Goal: Register for event/course

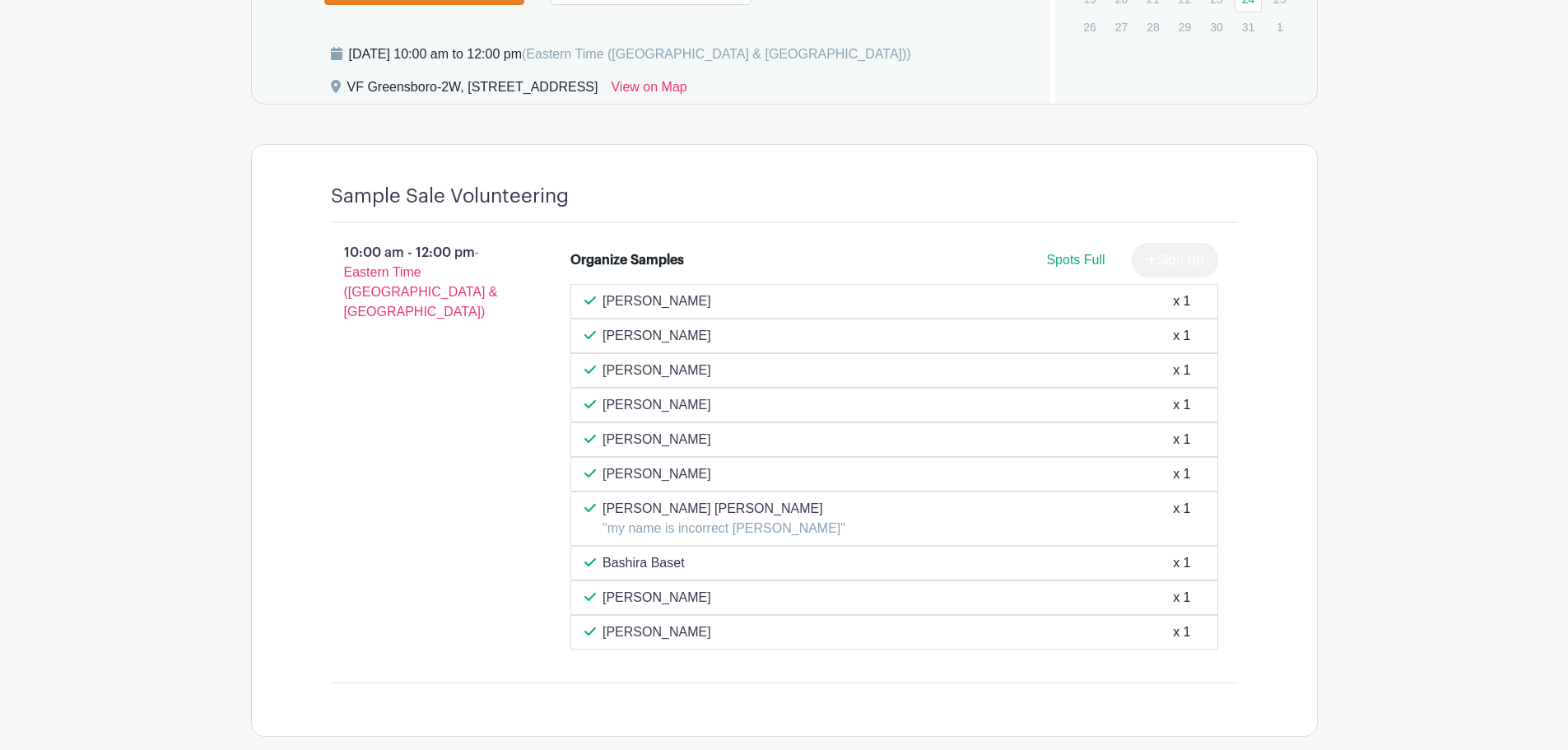
scroll to position [848, 0]
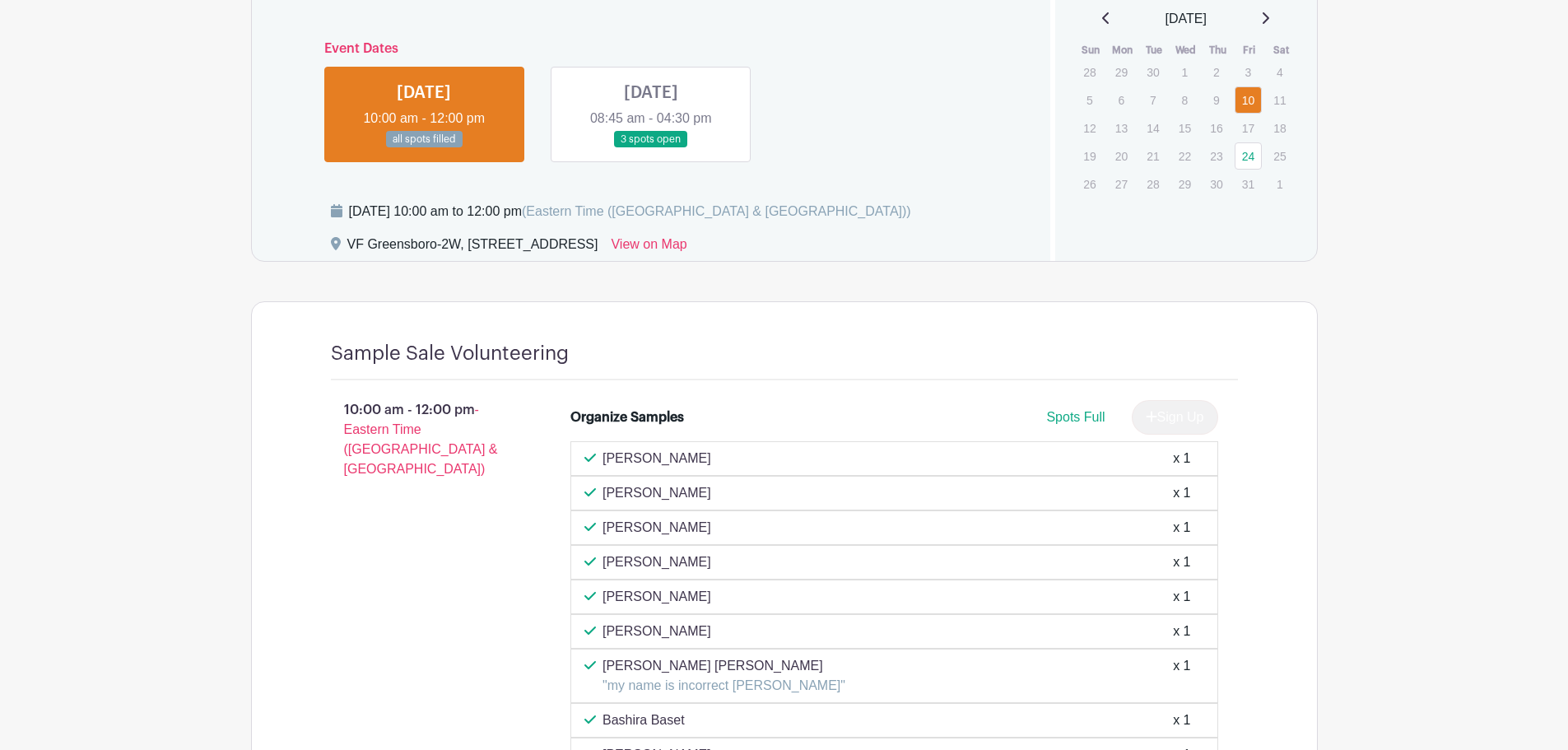
click at [651, 149] on link at bounding box center [651, 149] width 0 height 0
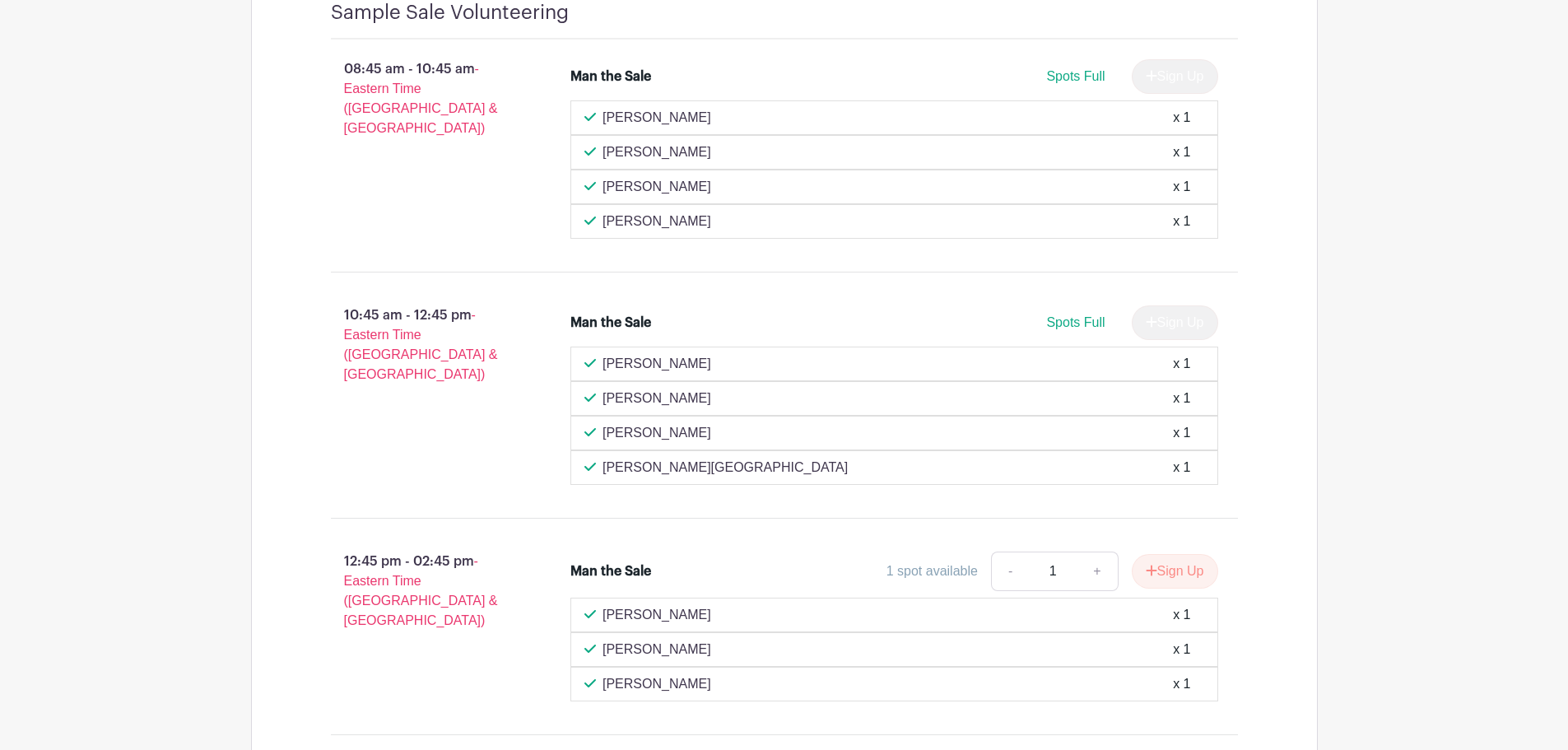
scroll to position [1342, 0]
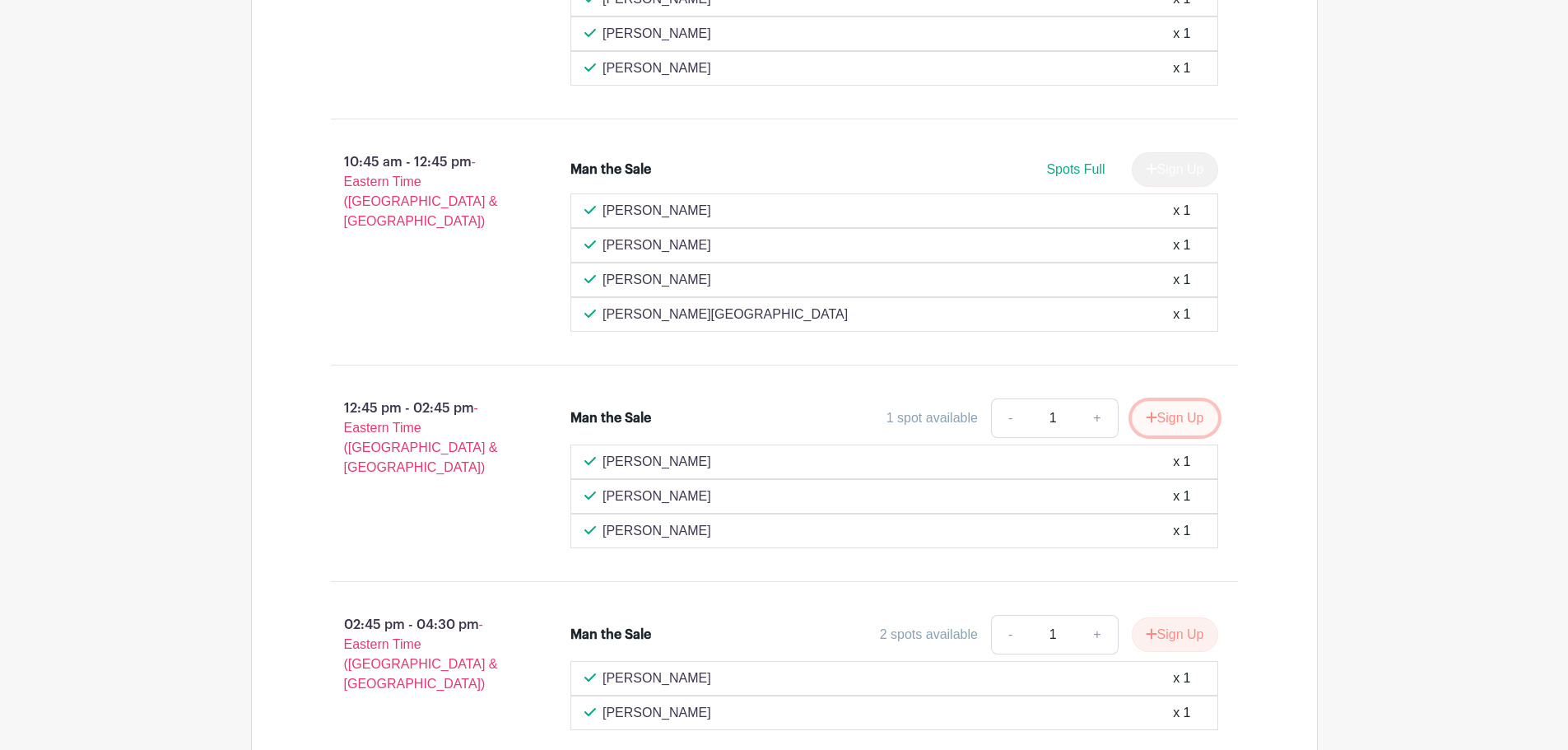
click at [1169, 420] on button "Sign Up" at bounding box center [1174, 419] width 86 height 35
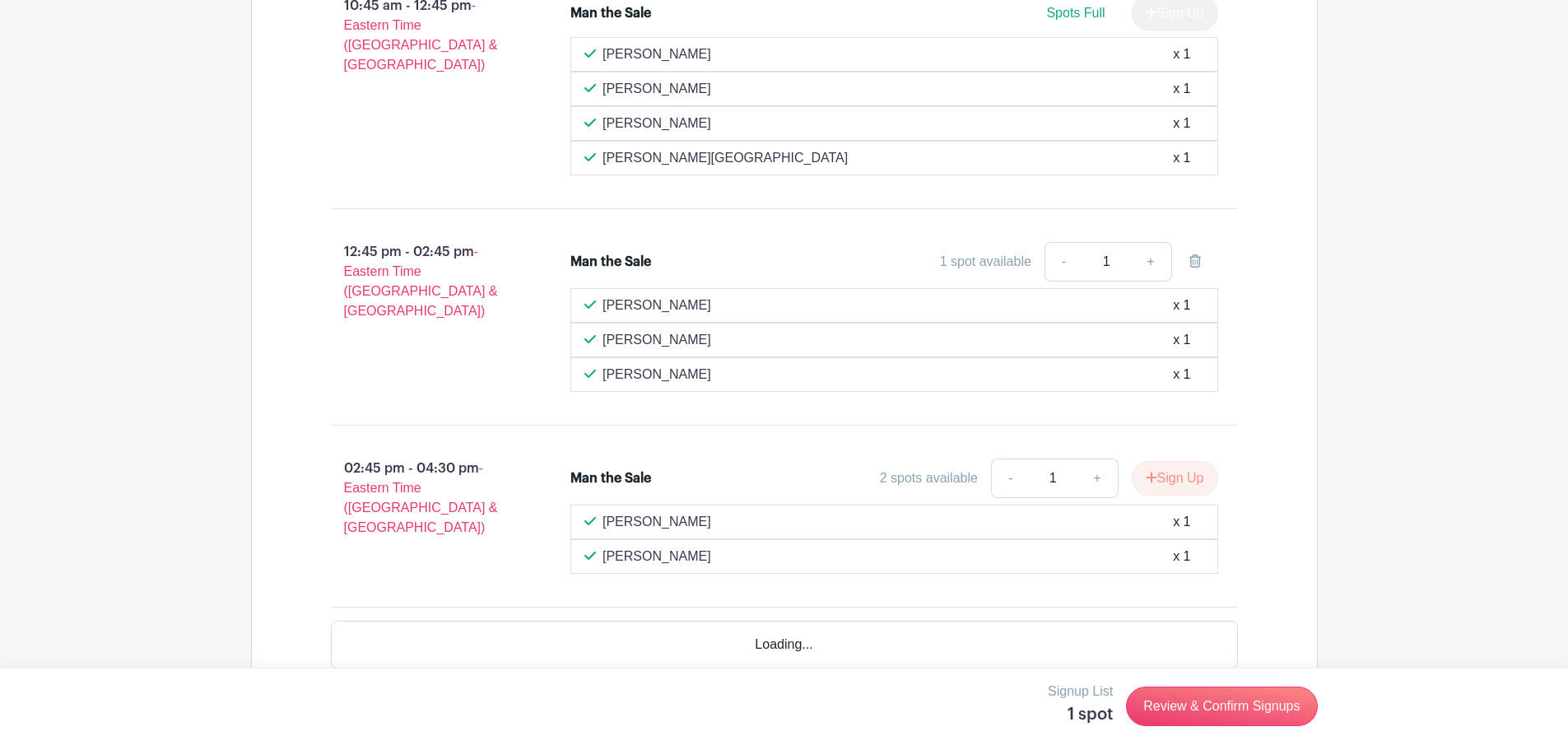
scroll to position [1507, 0]
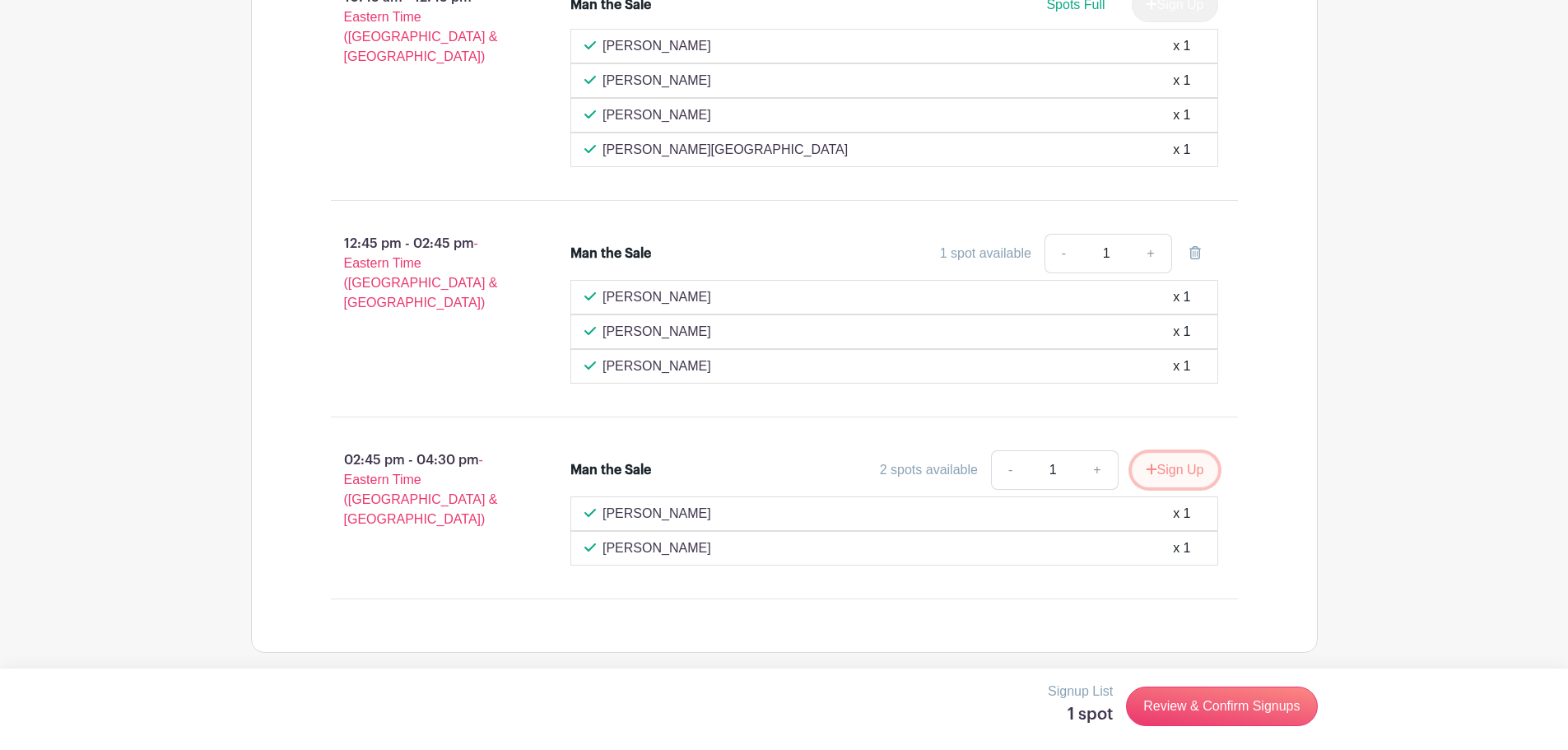
click at [1161, 470] on button "Sign Up" at bounding box center [1174, 470] width 86 height 35
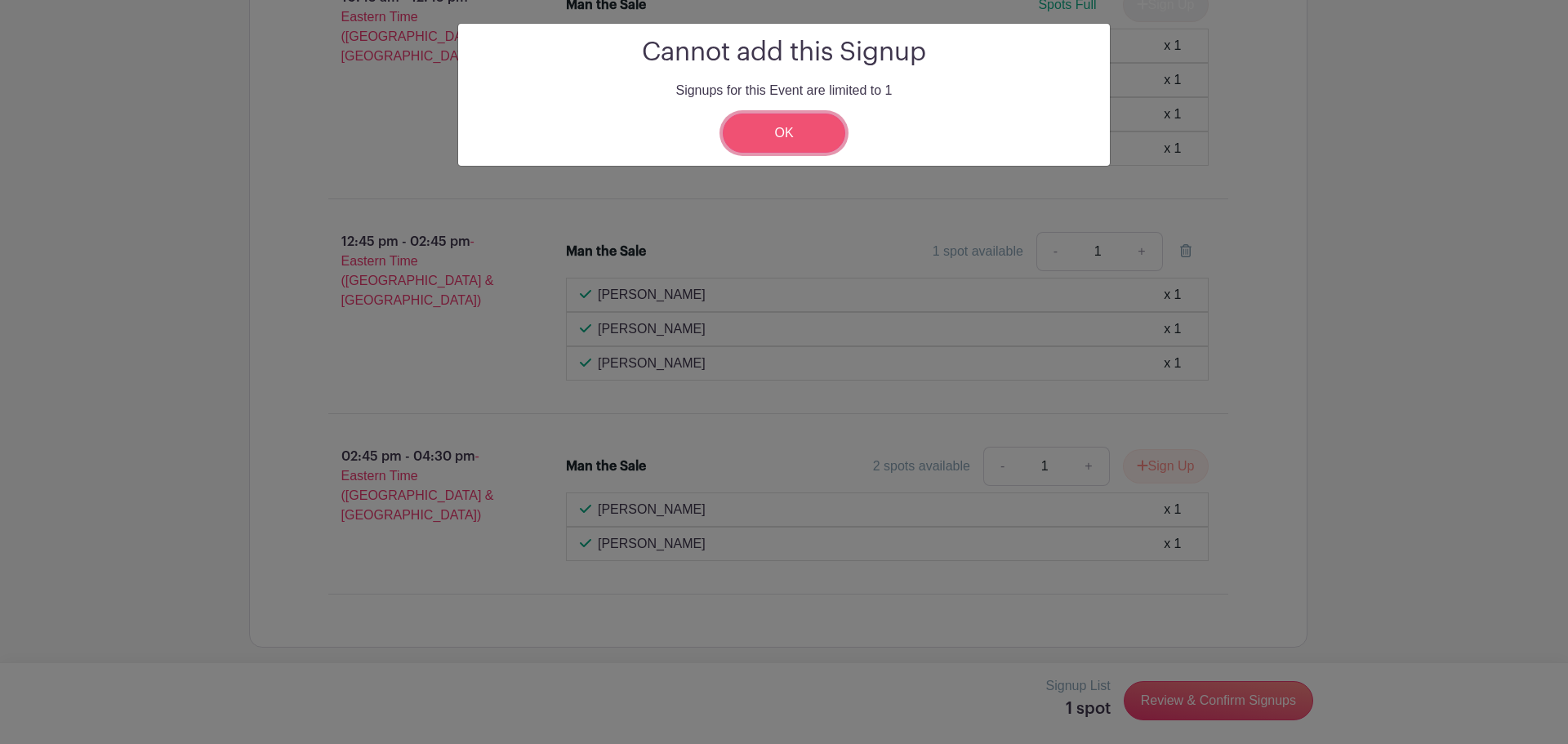
click at [785, 142] on link "OK" at bounding box center [784, 133] width 122 height 40
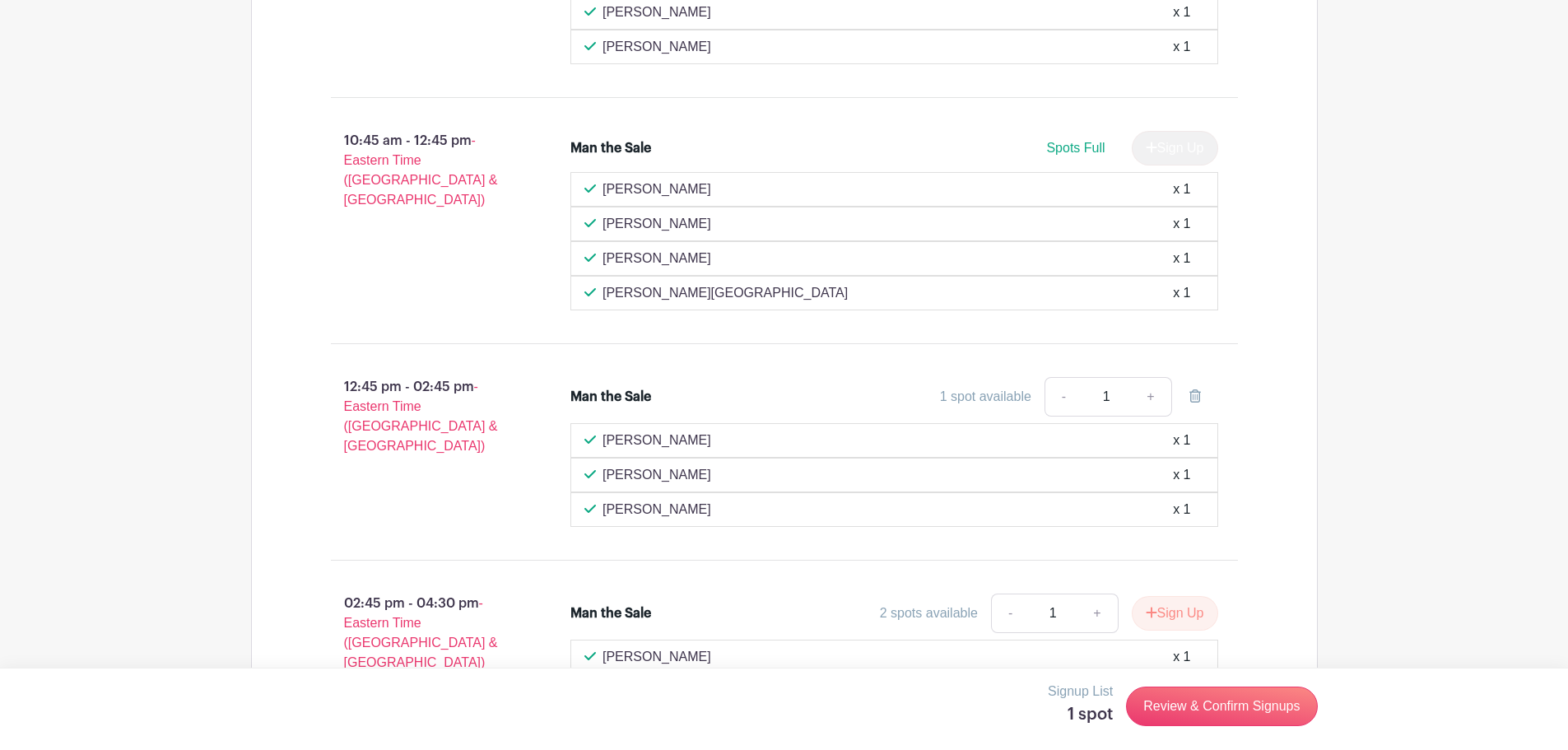
scroll to position [1342, 0]
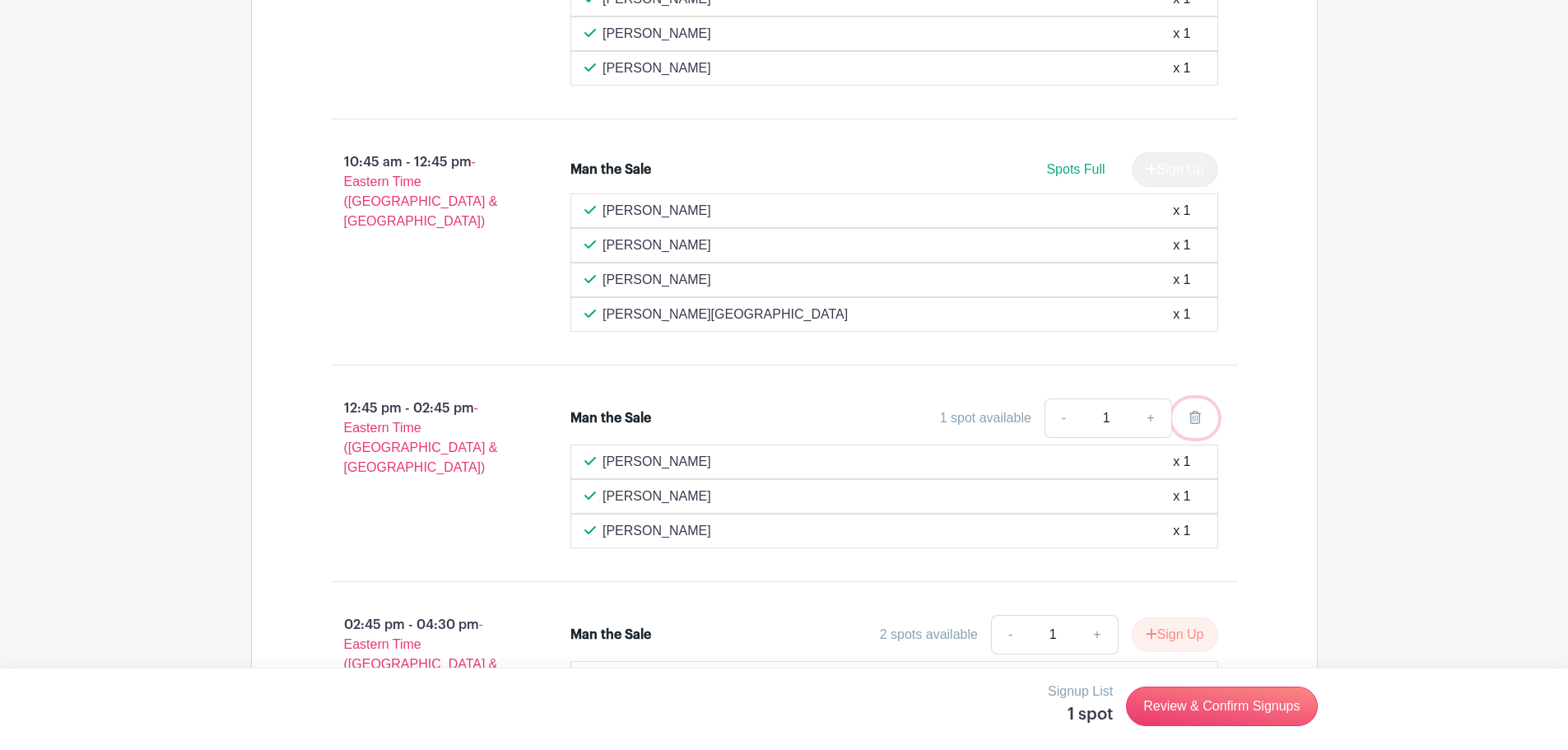
click at [1197, 417] on icon at bounding box center [1195, 418] width 12 height 14
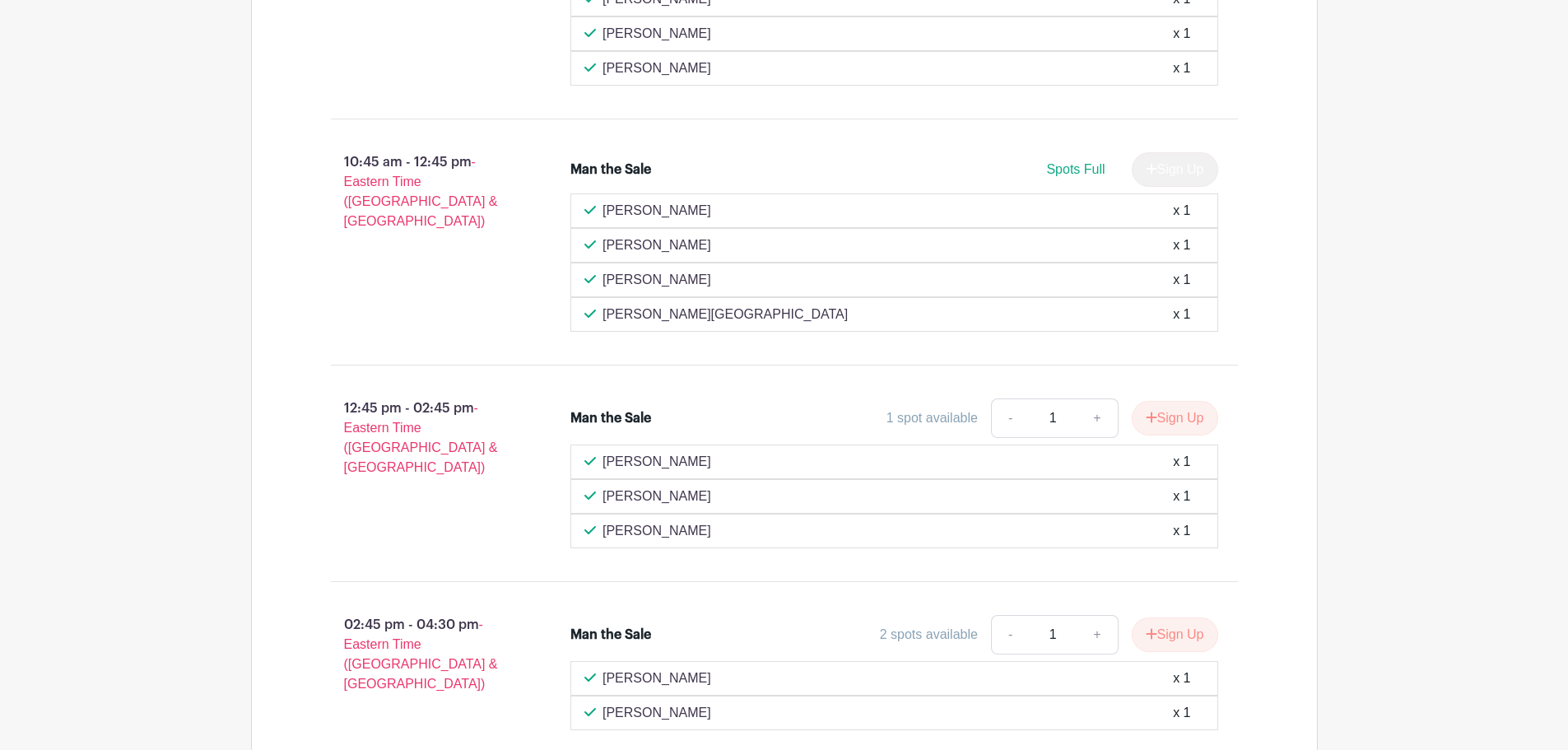
scroll to position [1507, 0]
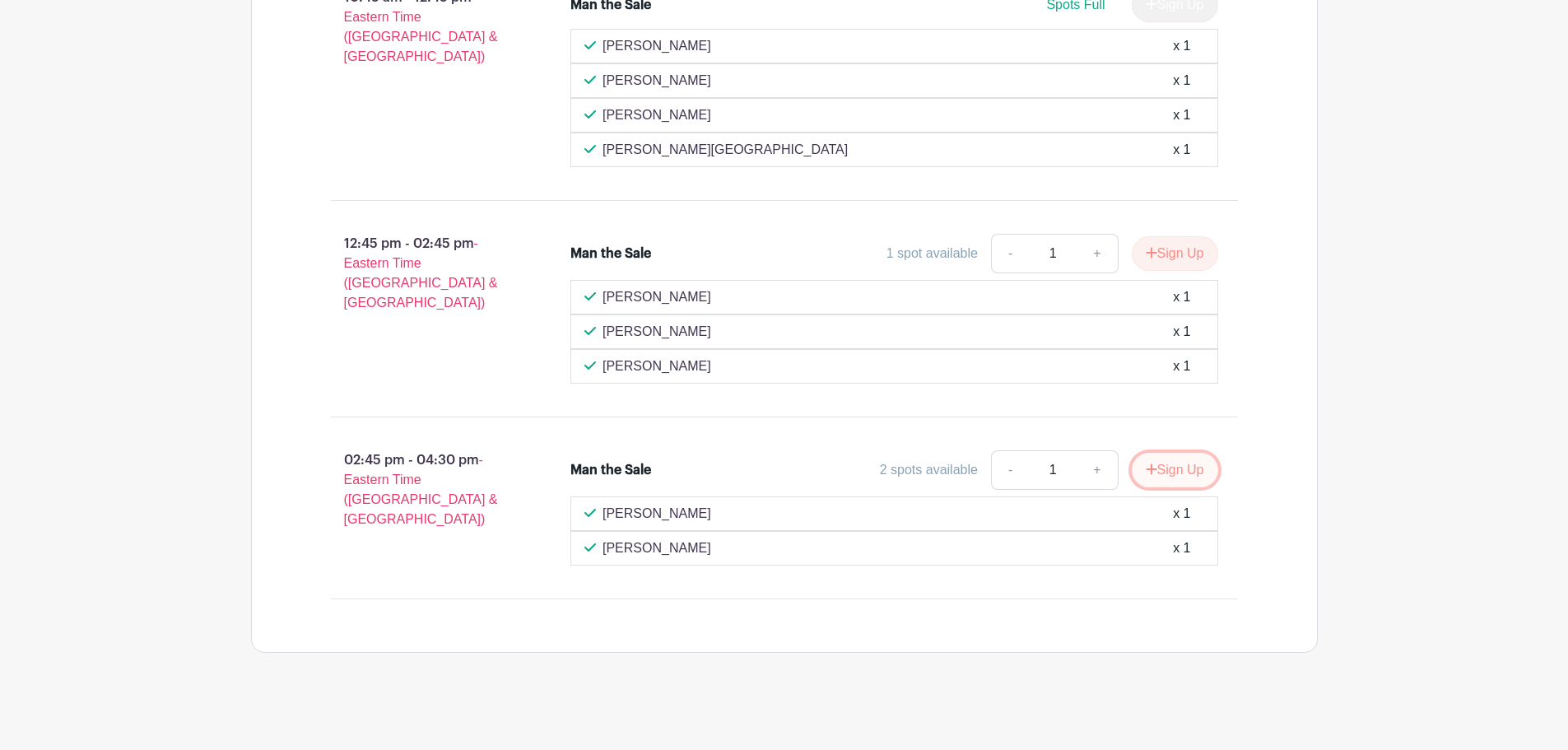
click at [1207, 462] on button "Sign Up" at bounding box center [1174, 470] width 86 height 35
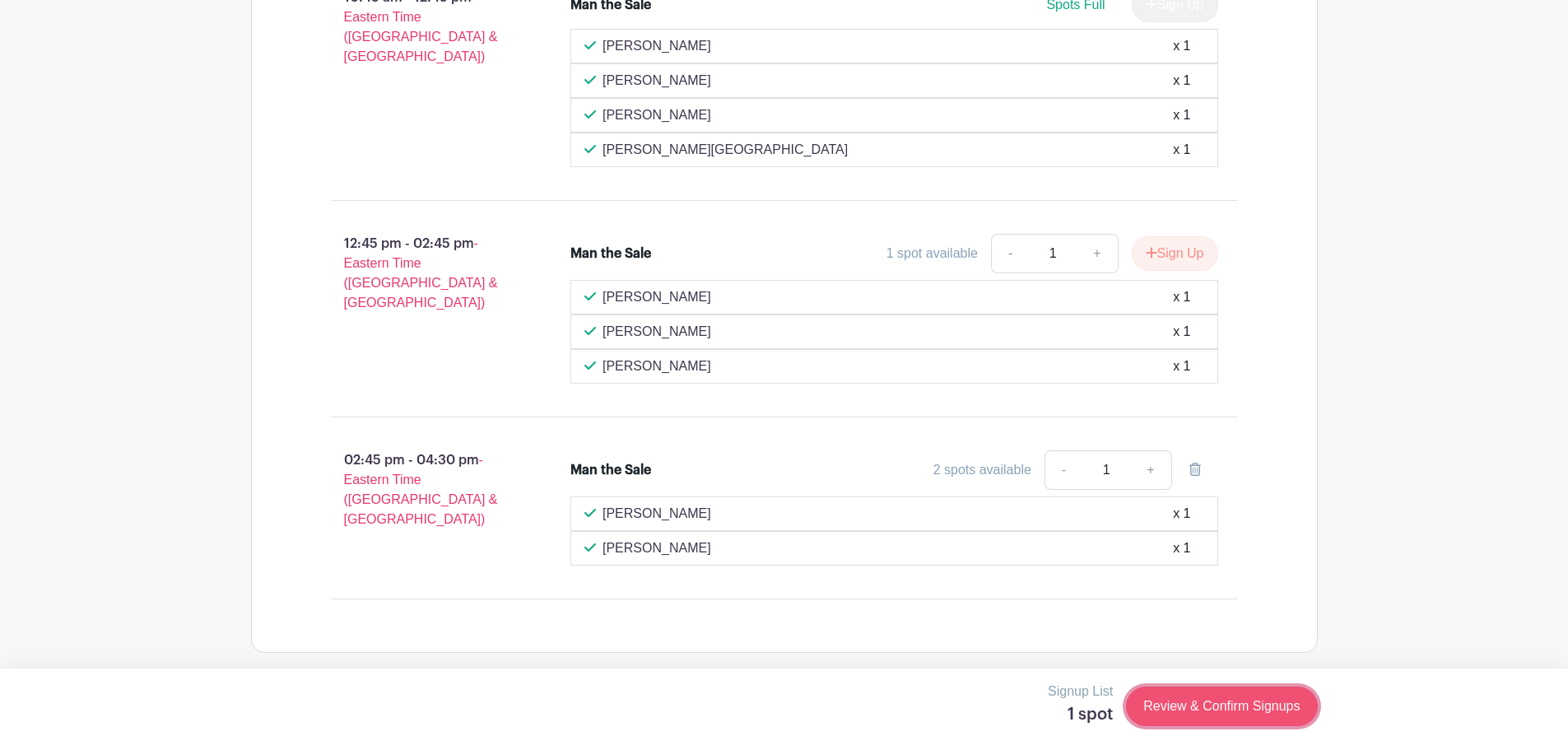
click at [1245, 706] on link "Review & Confirm Signups" at bounding box center [1220, 706] width 191 height 40
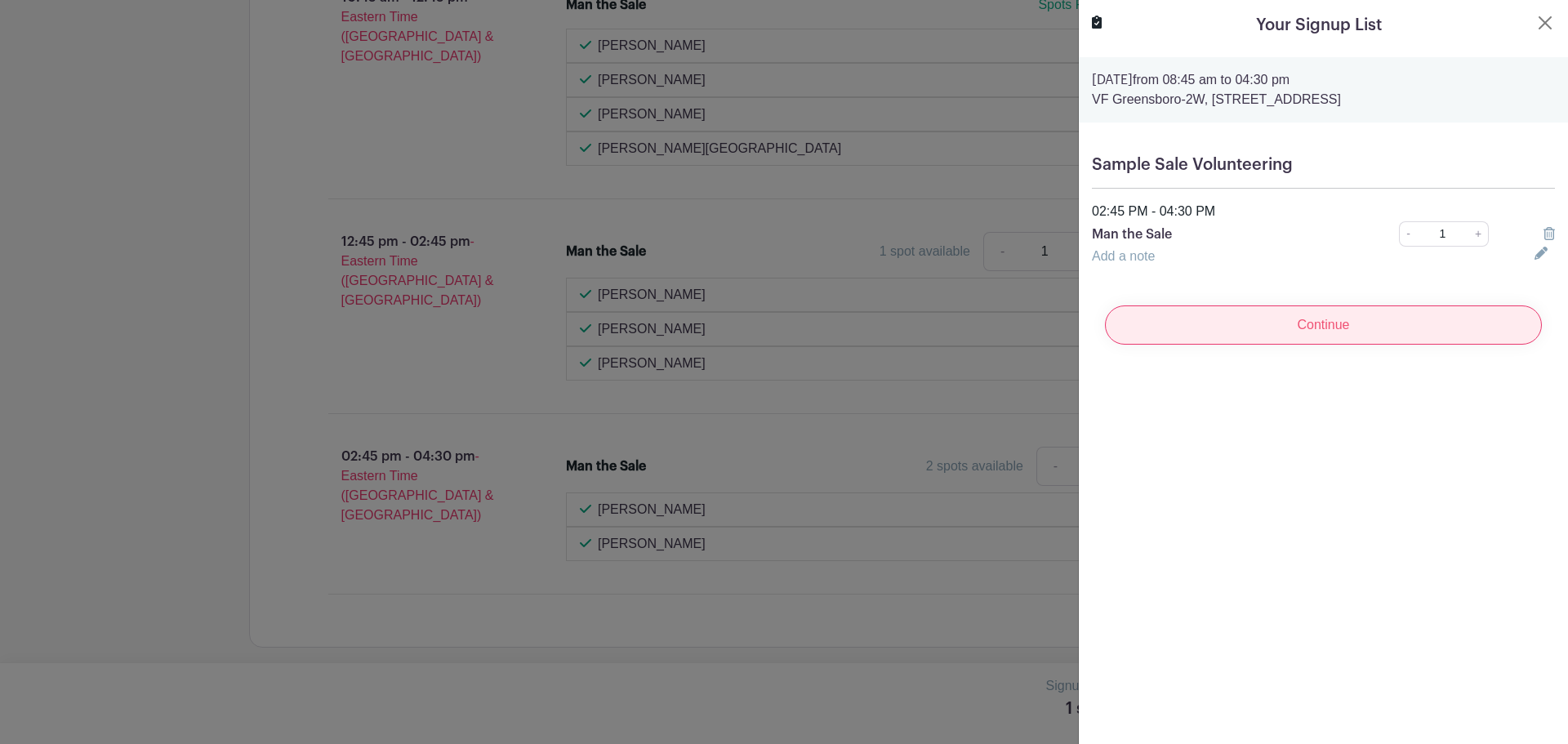
click at [1309, 334] on input "Continue" at bounding box center [1323, 325] width 437 height 40
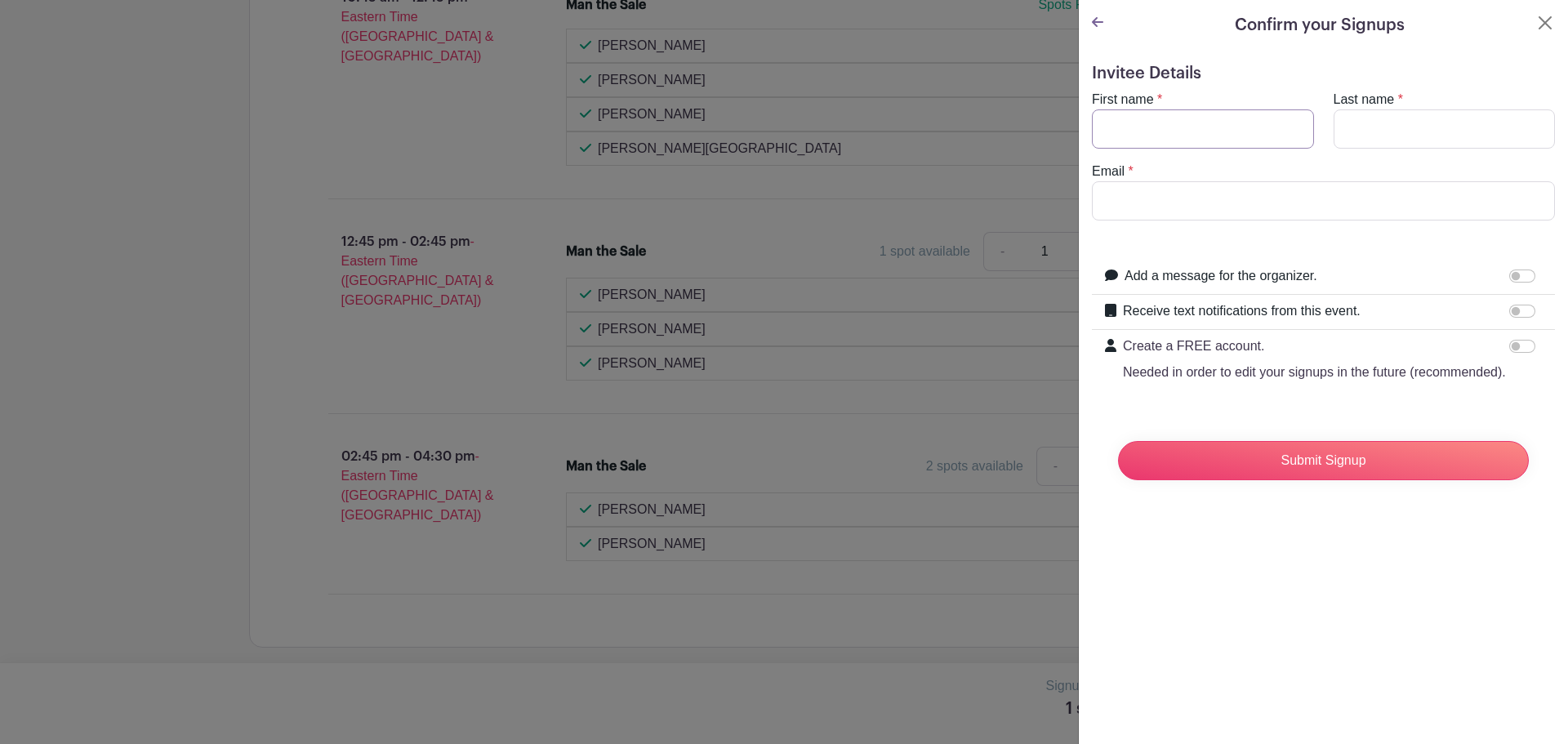
drag, startPoint x: 1144, startPoint y: 123, endPoint x: 1146, endPoint y: 131, distance: 8.2
click at [1145, 126] on input "First name" at bounding box center [1203, 129] width 223 height 40
type input "[PERSON_NAME]"
click at [1244, 190] on input "Email" at bounding box center [1323, 200] width 464 height 40
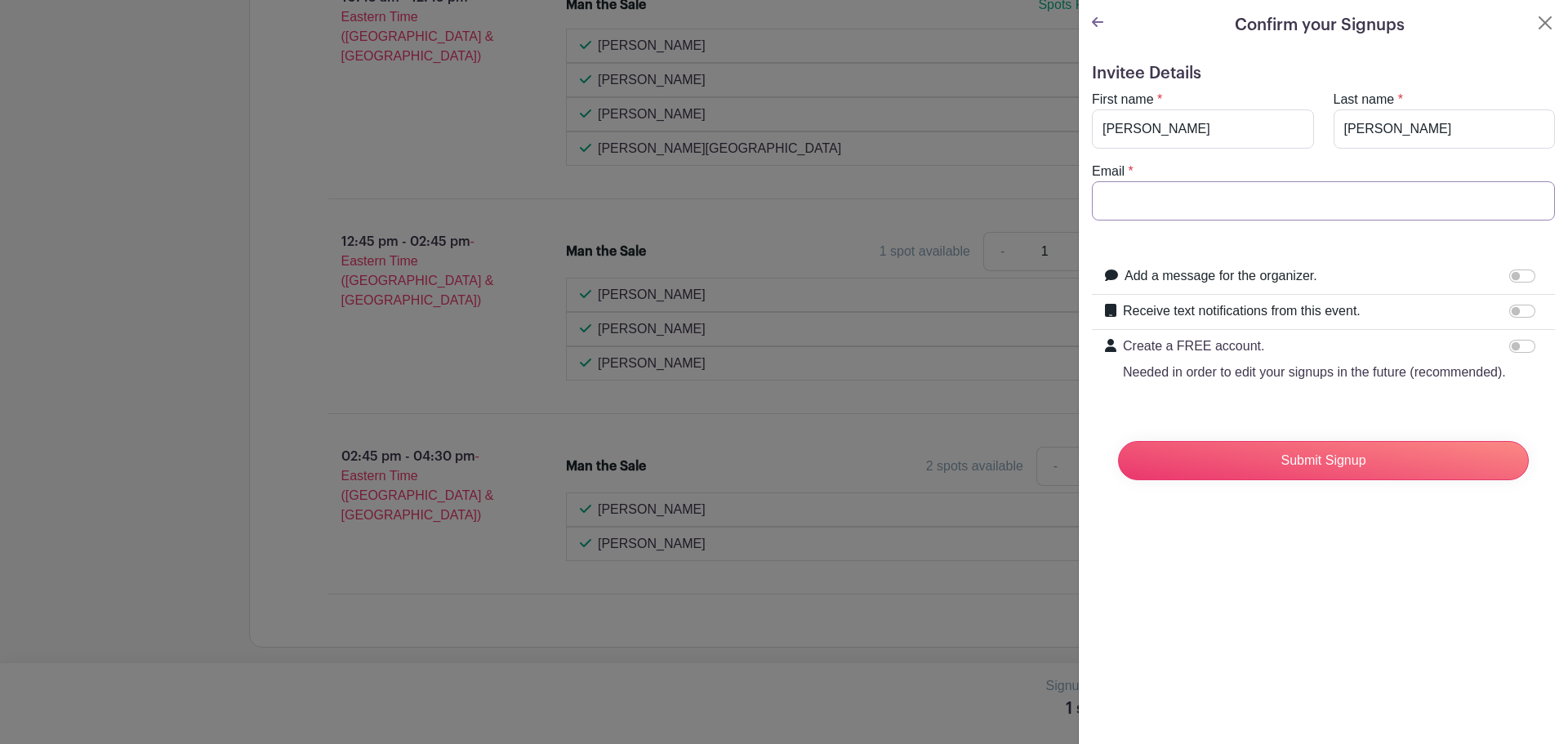
type input "[PERSON_NAME][EMAIL_ADDRESS][DOMAIN_NAME]"
click at [1284, 480] on input "Submit Signup" at bounding box center [1323, 461] width 411 height 40
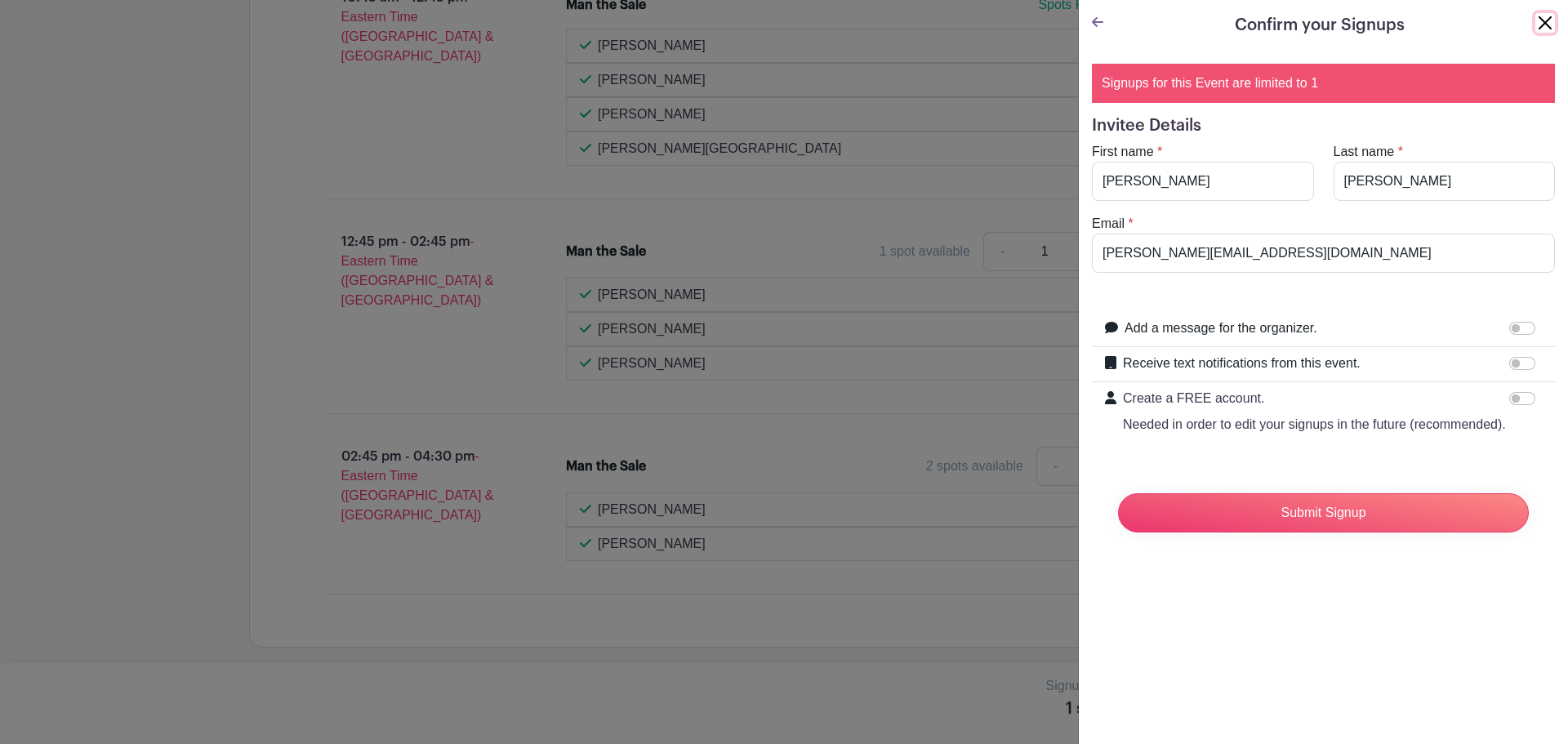
click at [1535, 23] on button "Close" at bounding box center [1545, 23] width 19 height 19
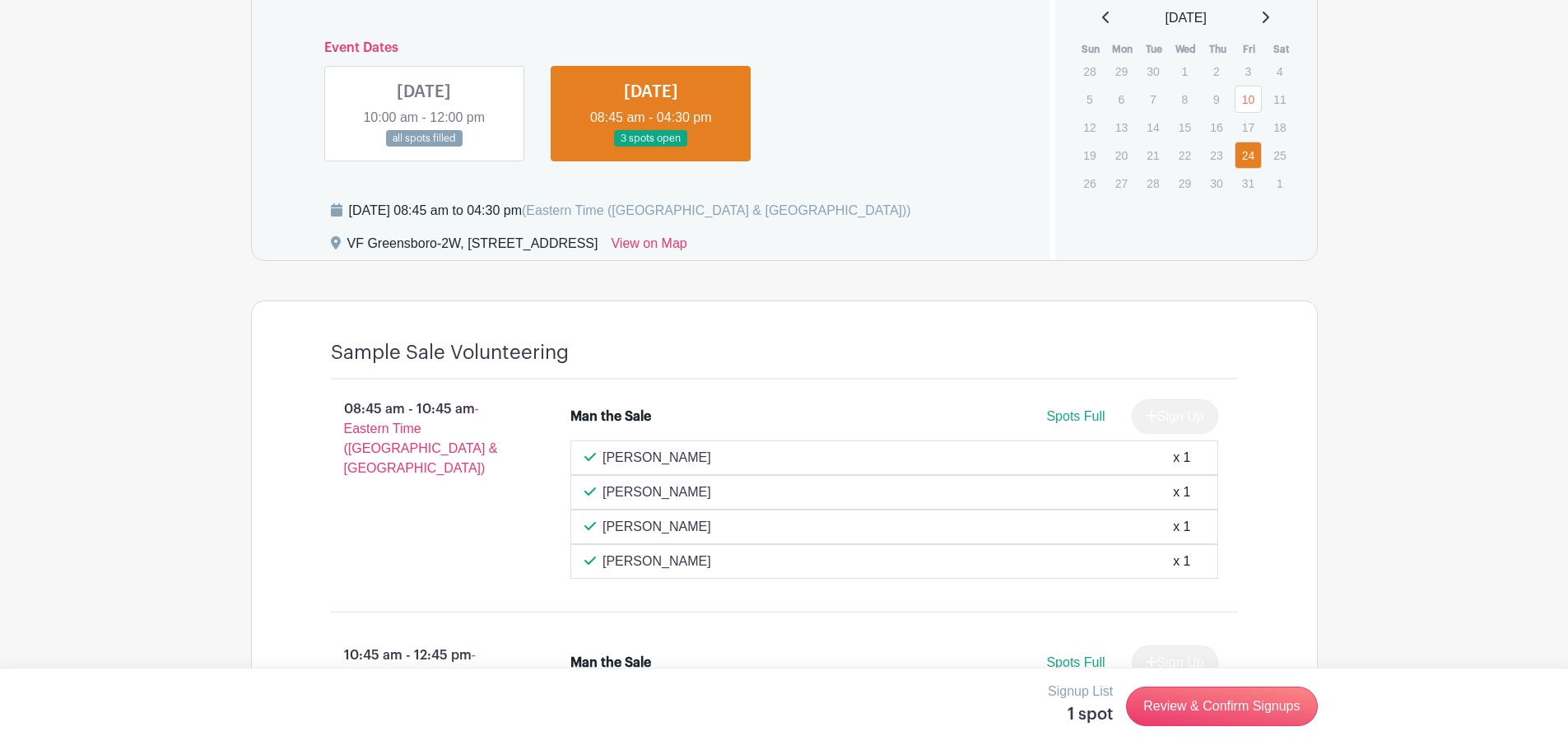
scroll to position [848, 0]
click at [423, 149] on link at bounding box center [423, 149] width 0 height 0
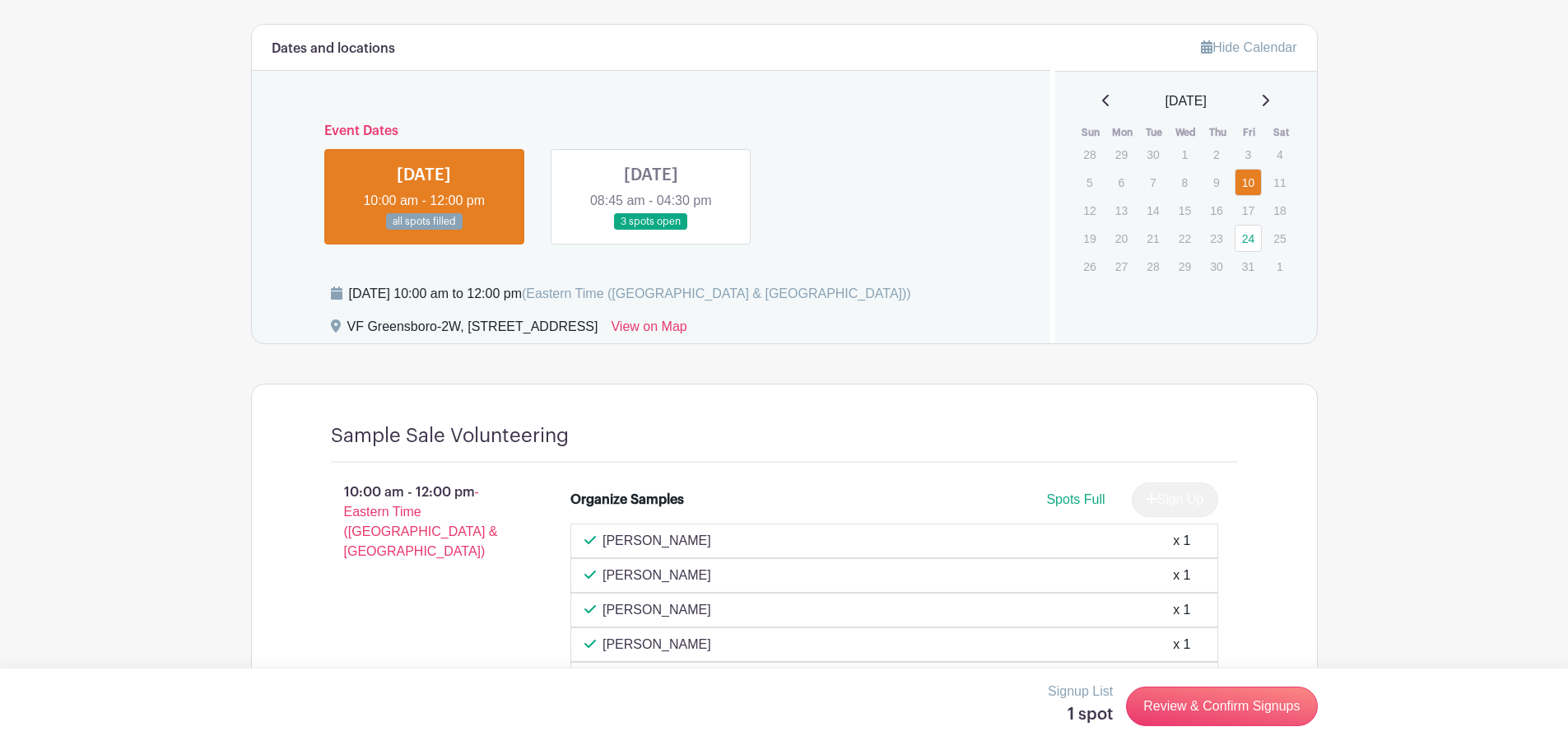
scroll to position [519, 0]
